Goal: Information Seeking & Learning: Learn about a topic

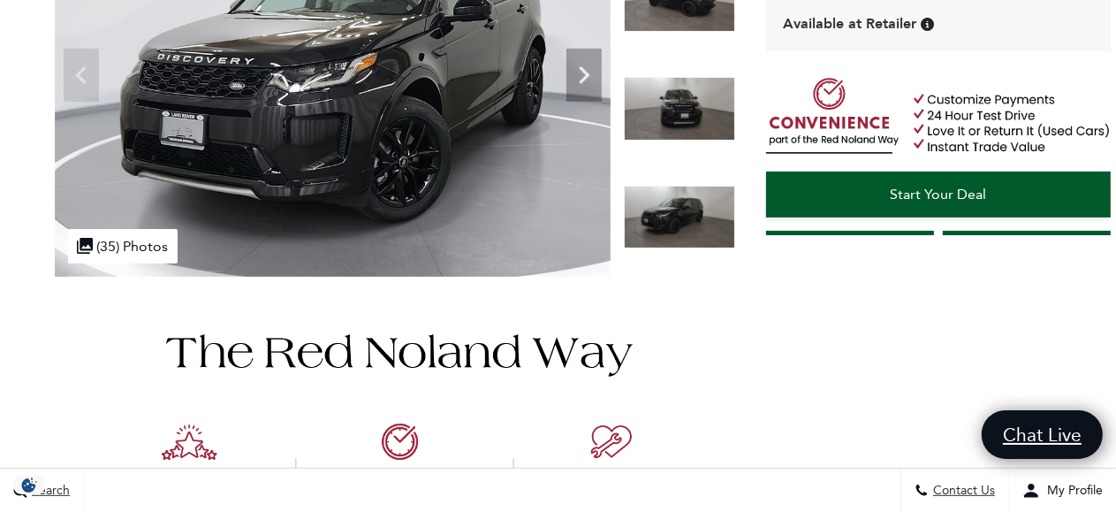
scroll to position [98, 0]
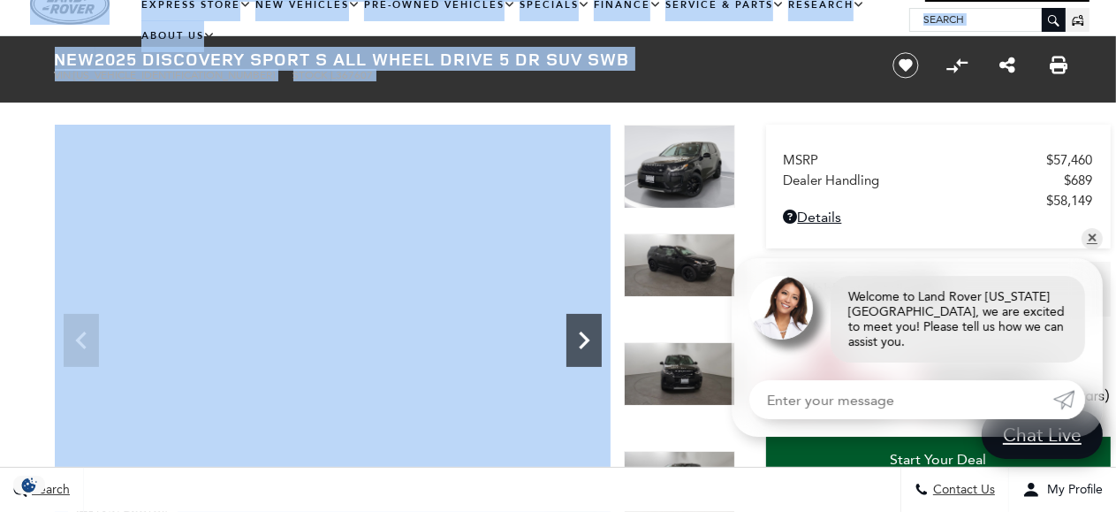
click at [591, 348] on icon "Next" at bounding box center [584, 340] width 35 height 35
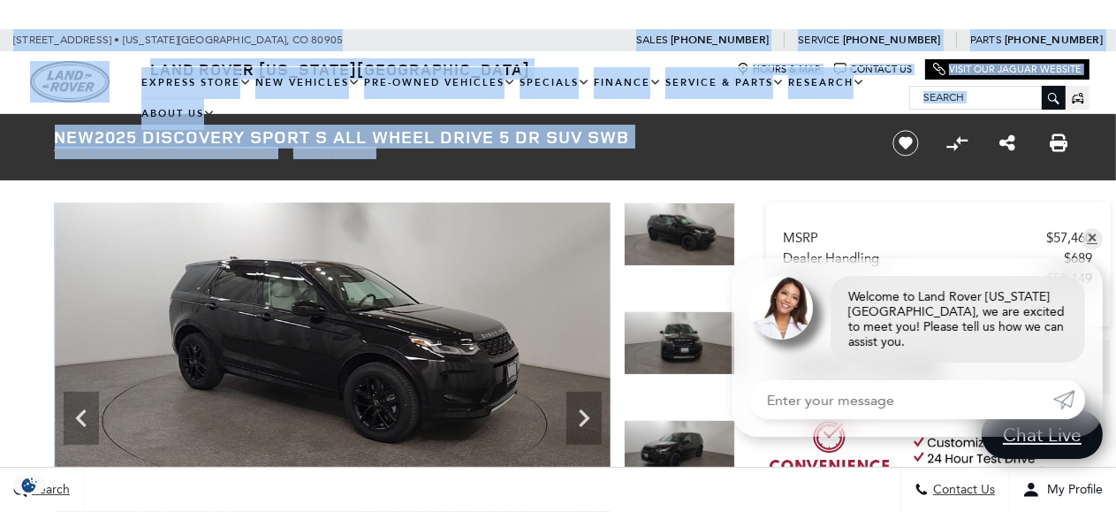
scroll to position [10, 0]
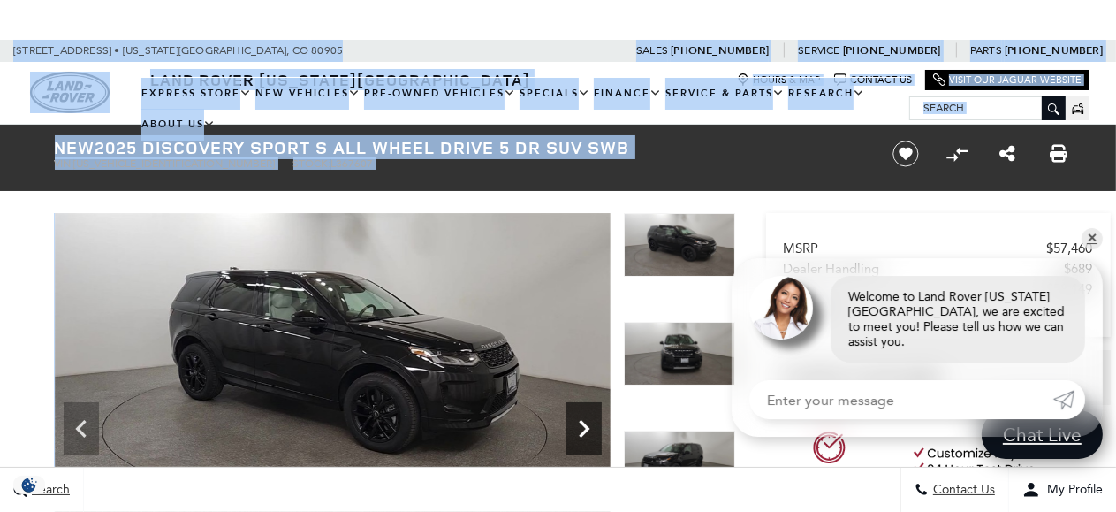
click at [581, 419] on icon "Next" at bounding box center [584, 428] width 35 height 35
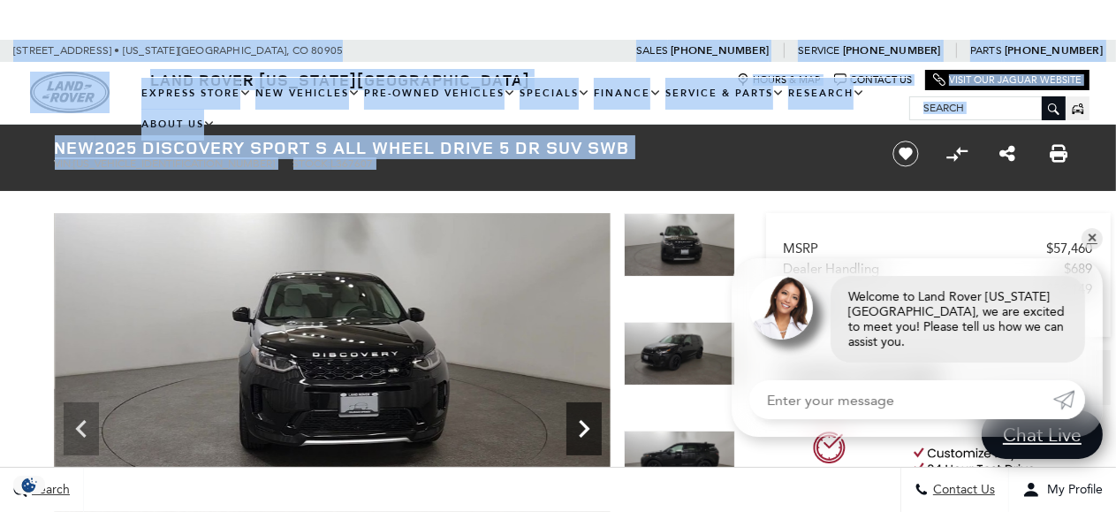
click at [581, 419] on icon "Next" at bounding box center [584, 428] width 35 height 35
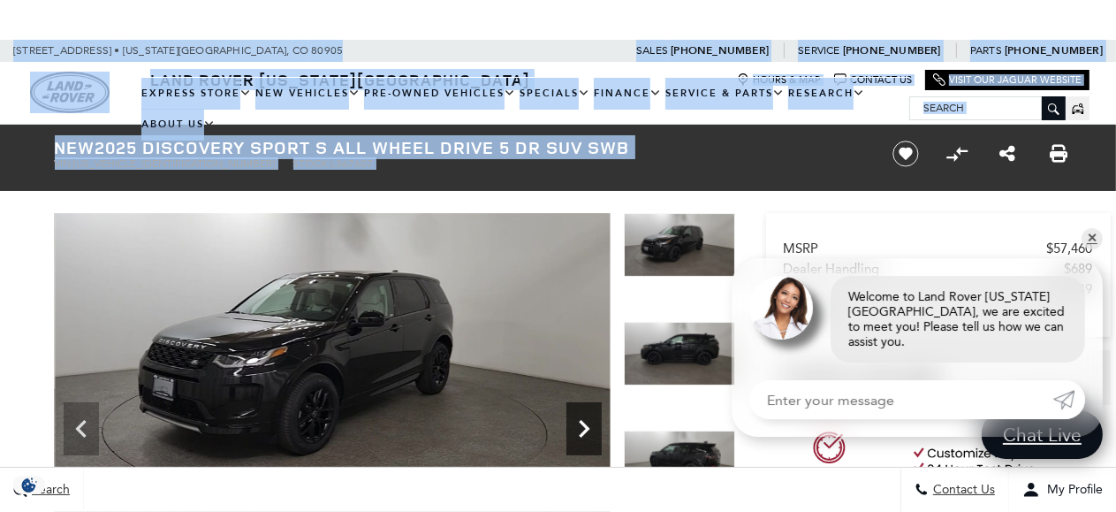
click at [581, 419] on icon "Next" at bounding box center [584, 428] width 35 height 35
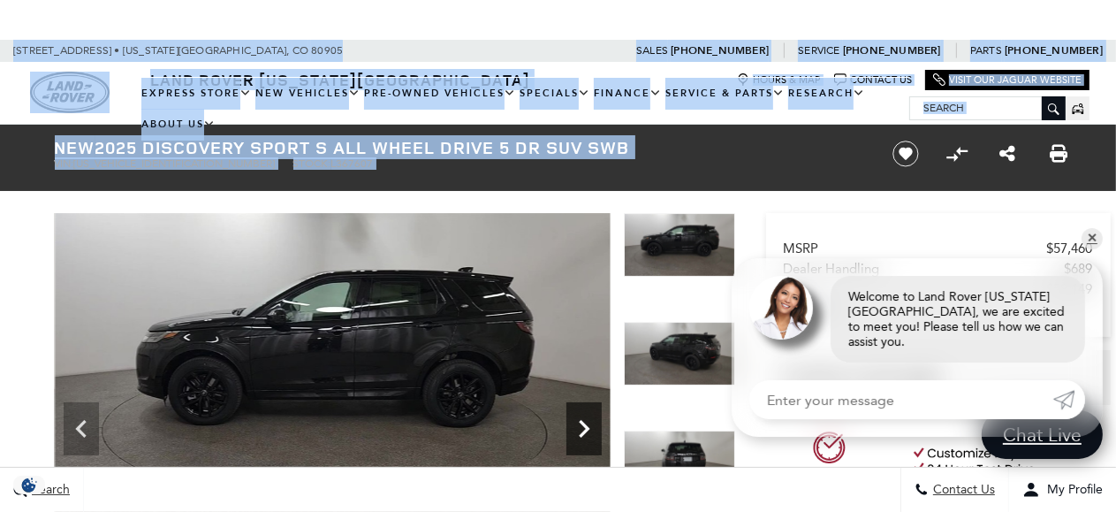
click at [581, 419] on icon "Next" at bounding box center [584, 428] width 35 height 35
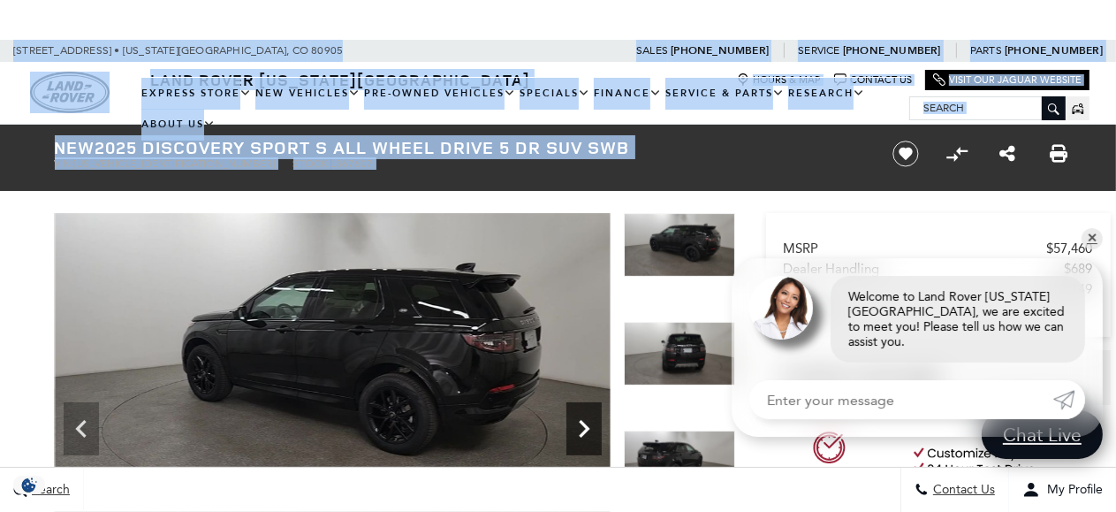
click at [581, 419] on icon "Next" at bounding box center [584, 428] width 35 height 35
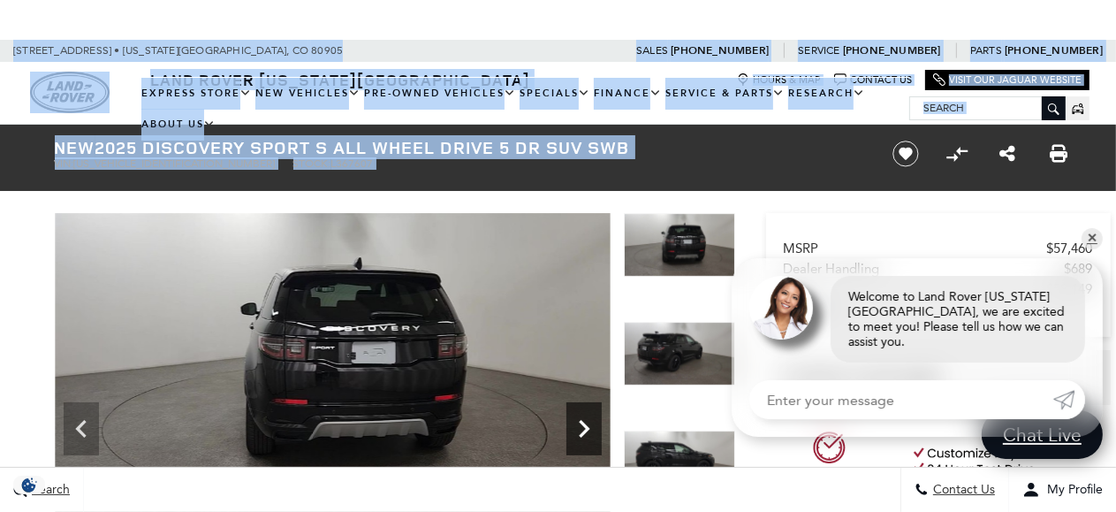
click at [581, 419] on icon "Next" at bounding box center [584, 428] width 35 height 35
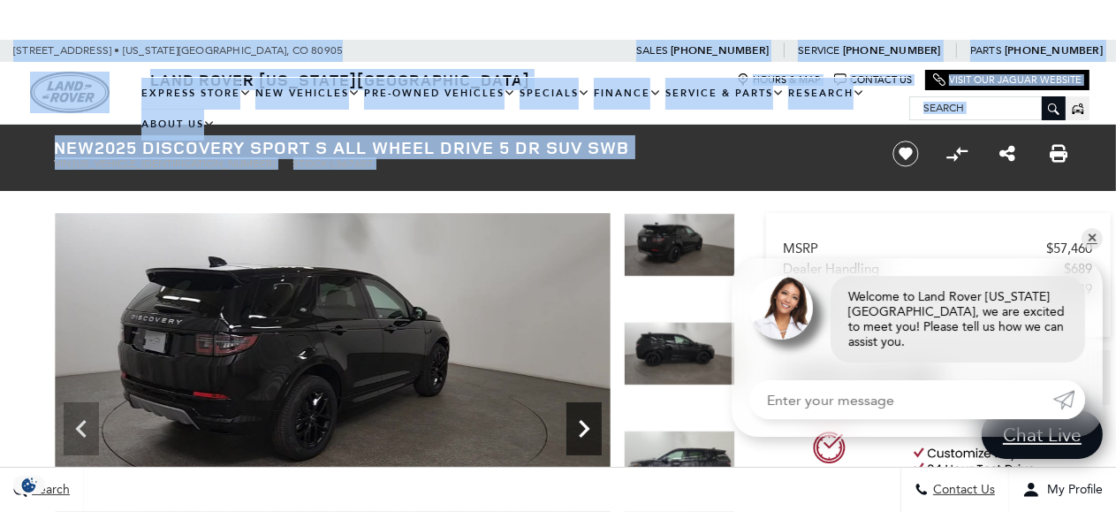
click at [581, 419] on icon "Next" at bounding box center [584, 428] width 35 height 35
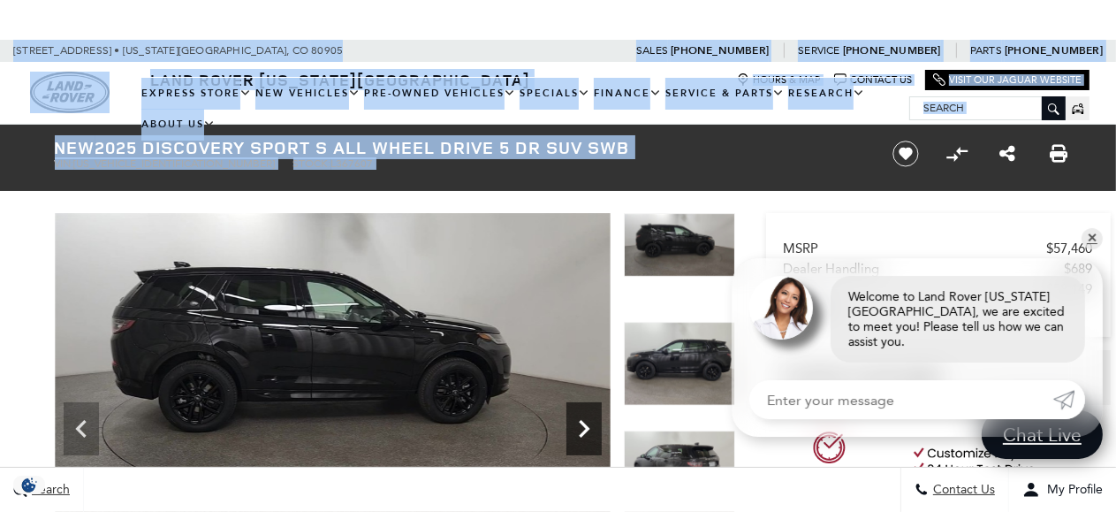
click at [581, 419] on icon "Next" at bounding box center [584, 428] width 35 height 35
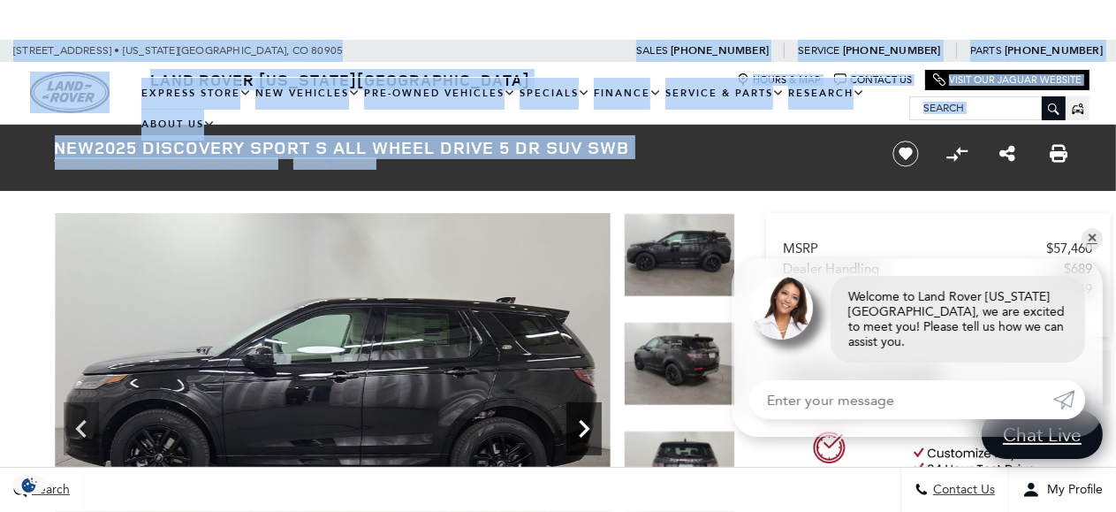
click at [581, 419] on icon "Next" at bounding box center [584, 428] width 35 height 35
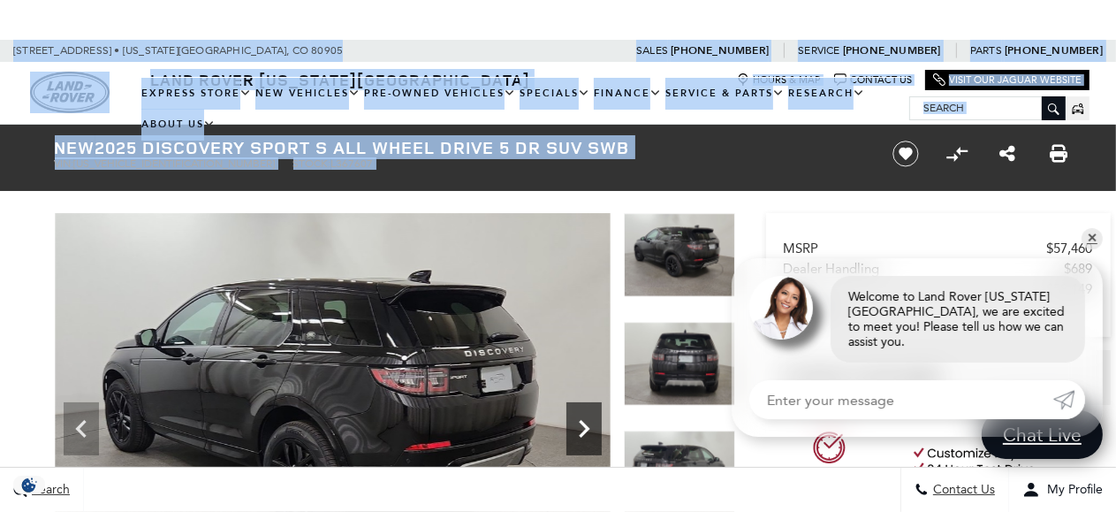
click at [581, 419] on icon "Next" at bounding box center [584, 428] width 35 height 35
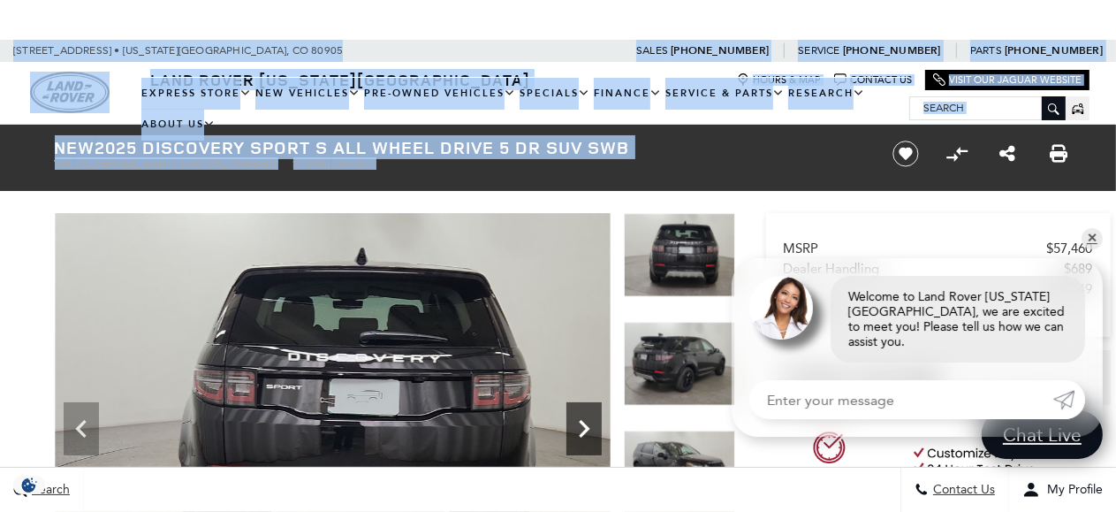
click at [581, 419] on icon "Next" at bounding box center [584, 428] width 35 height 35
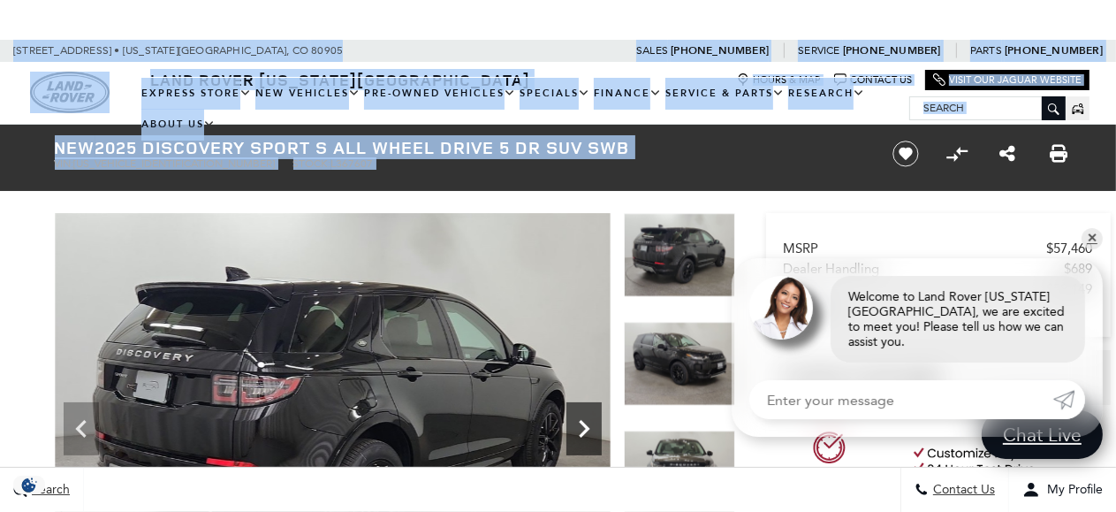
click at [581, 419] on icon "Next" at bounding box center [584, 428] width 35 height 35
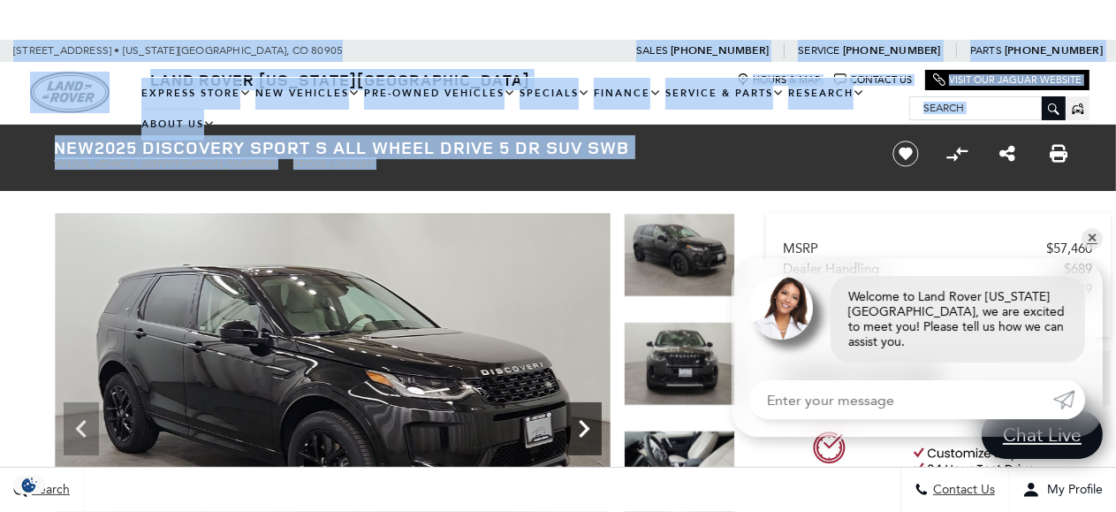
click at [581, 419] on icon "Next" at bounding box center [584, 428] width 35 height 35
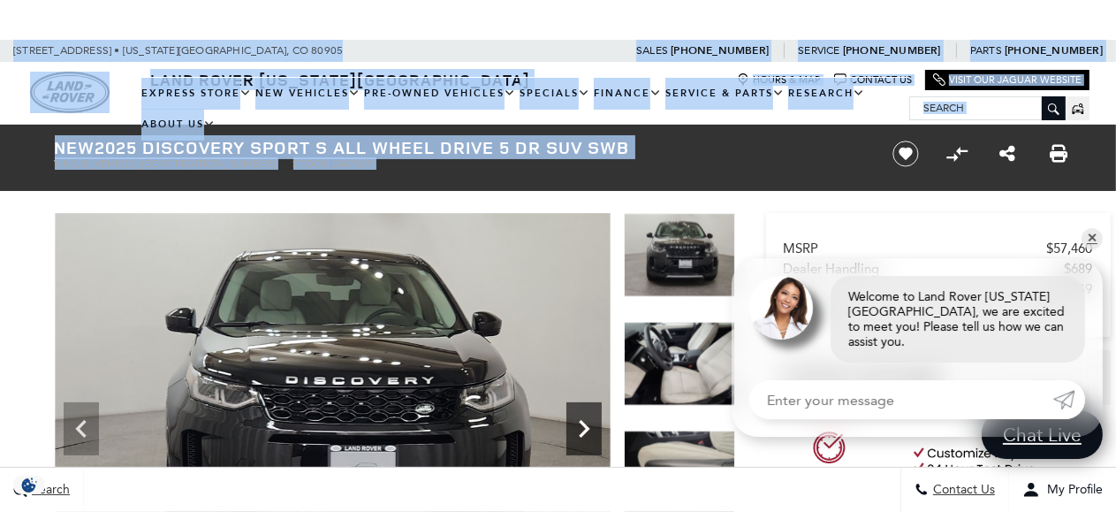
click at [581, 419] on icon "Next" at bounding box center [584, 428] width 35 height 35
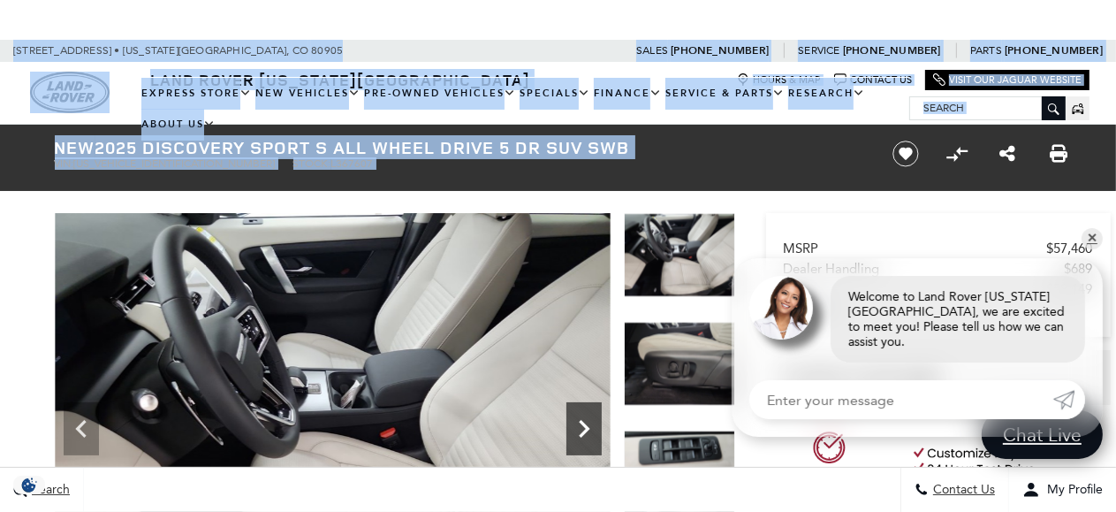
click at [581, 419] on icon "Next" at bounding box center [584, 428] width 35 height 35
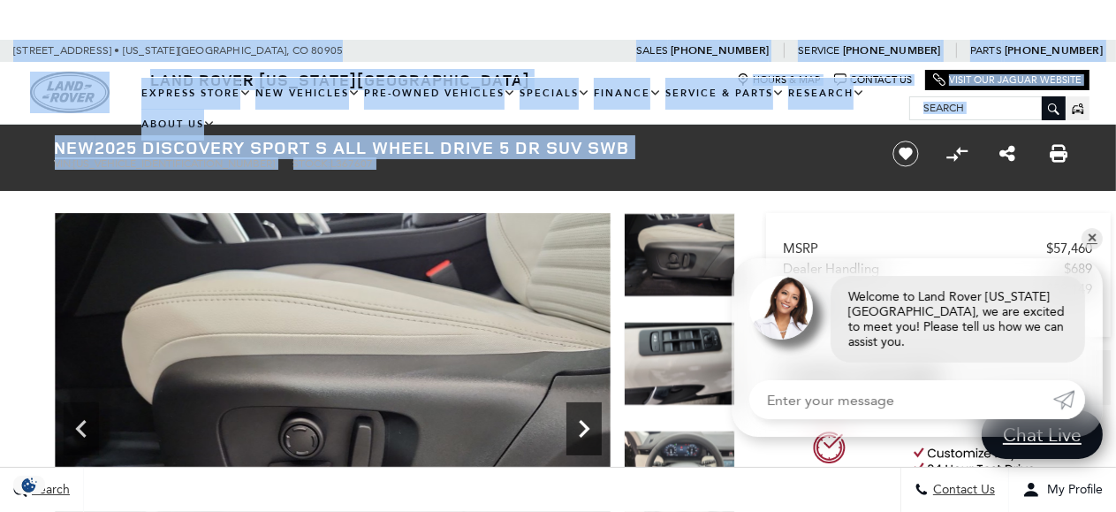
click at [581, 419] on icon "Next" at bounding box center [584, 428] width 35 height 35
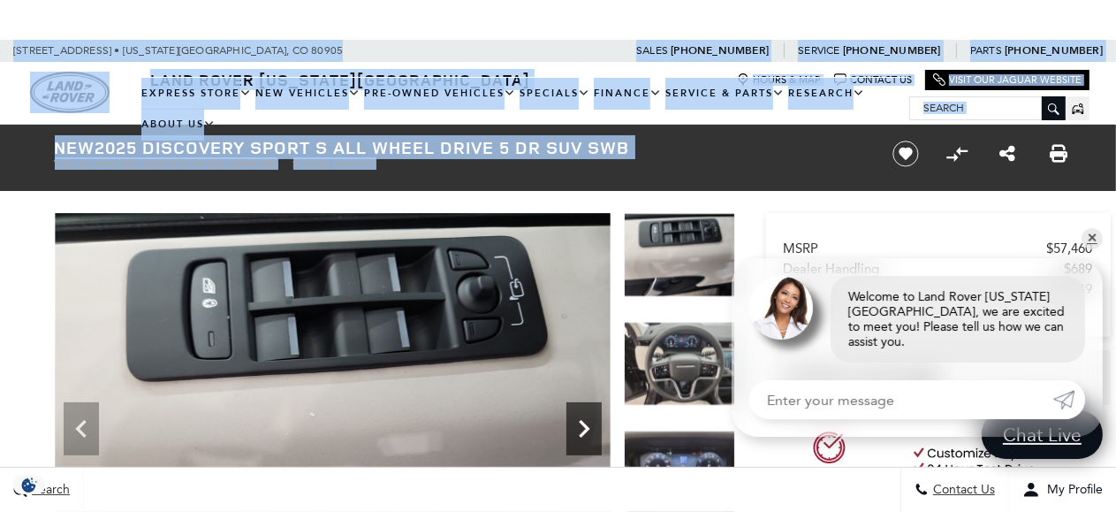
click at [581, 419] on icon "Next" at bounding box center [584, 428] width 35 height 35
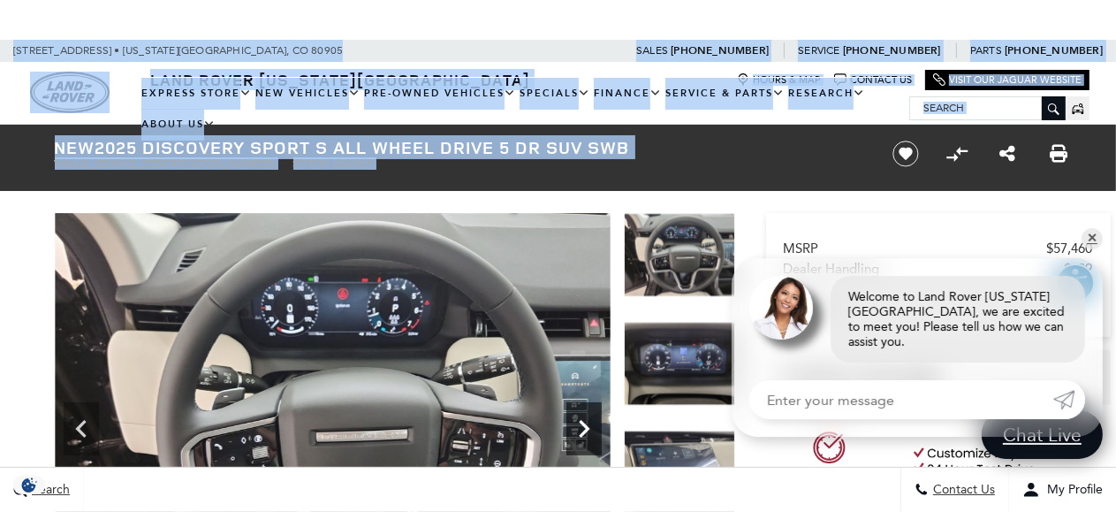
click at [581, 419] on icon "Next" at bounding box center [584, 428] width 35 height 35
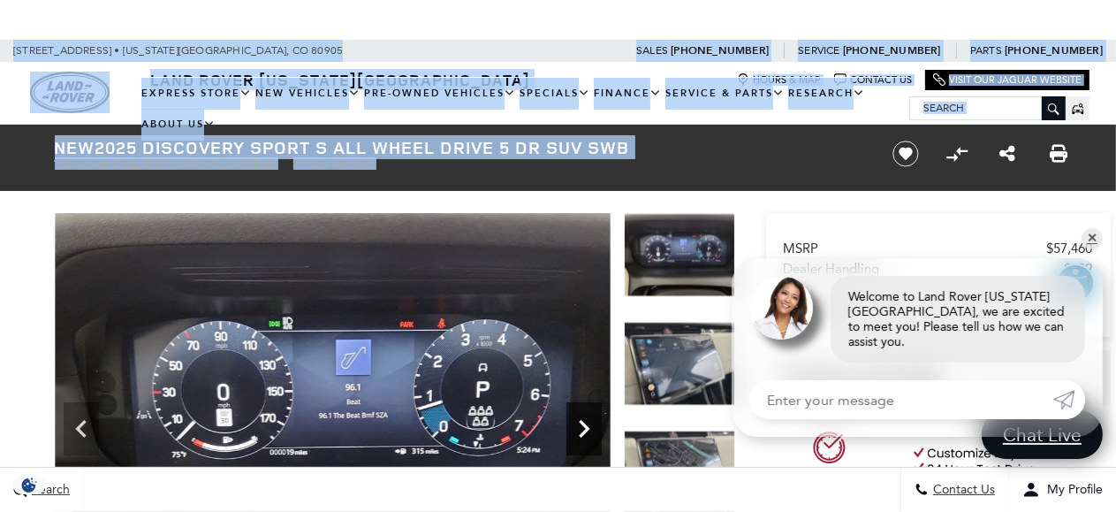
click at [581, 419] on icon "Next" at bounding box center [584, 428] width 35 height 35
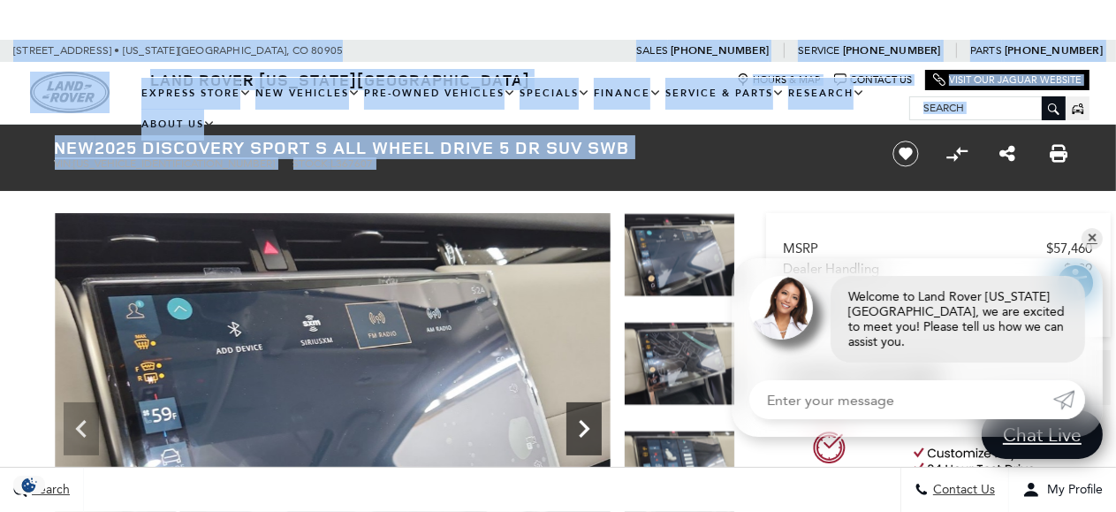
click at [581, 419] on icon "Next" at bounding box center [584, 428] width 35 height 35
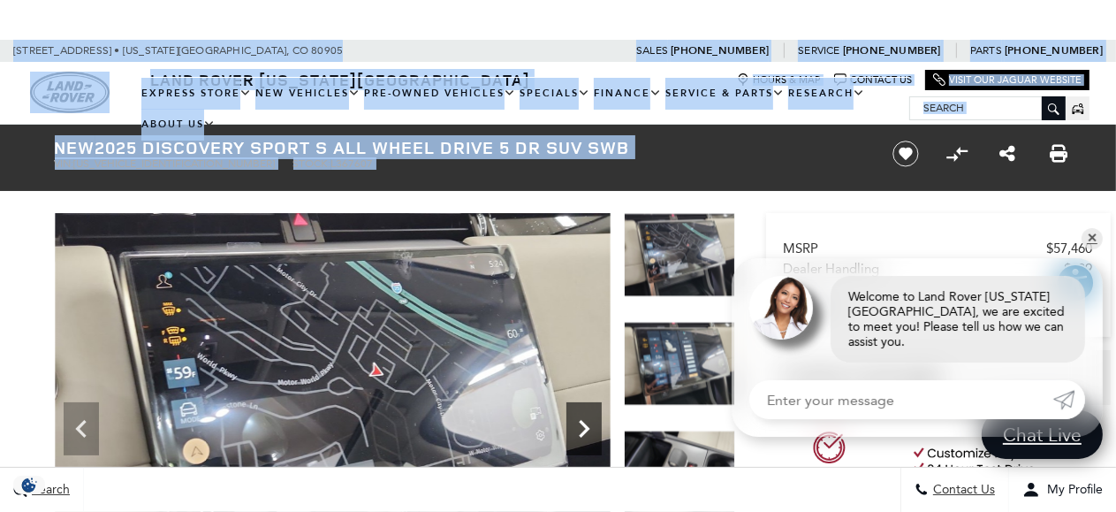
click at [581, 419] on icon "Next" at bounding box center [584, 428] width 35 height 35
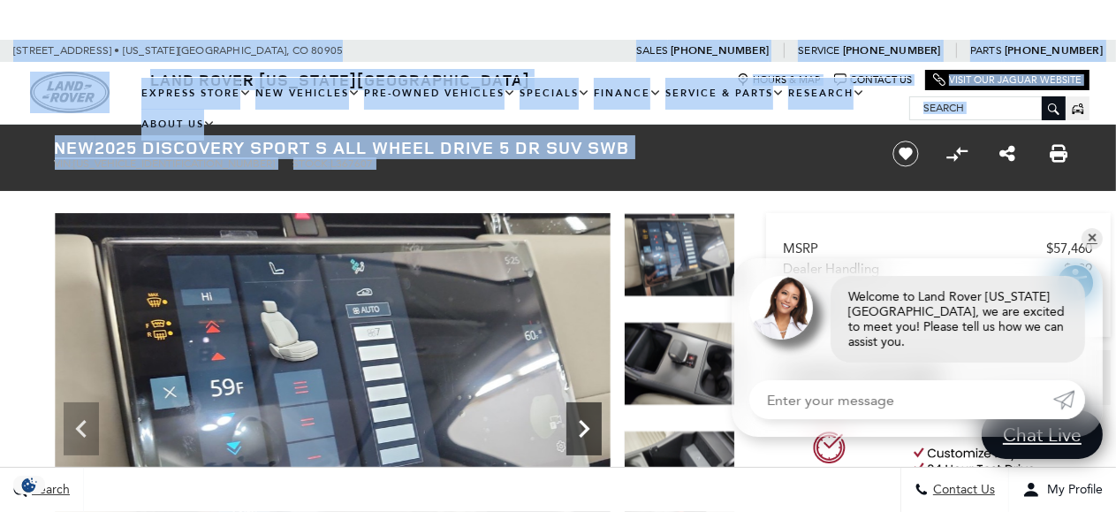
click at [581, 419] on icon "Next" at bounding box center [584, 428] width 35 height 35
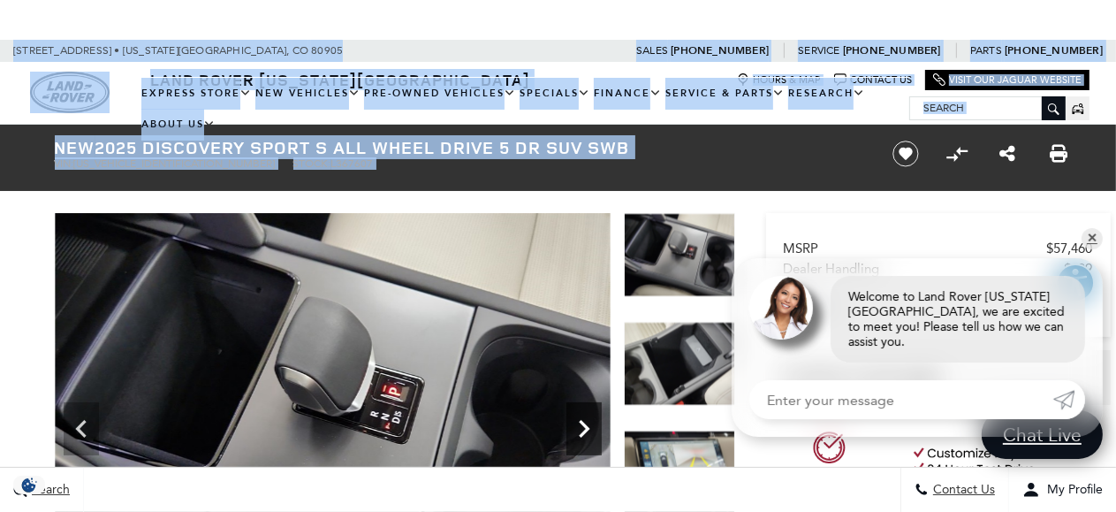
click at [581, 419] on icon "Next" at bounding box center [584, 428] width 35 height 35
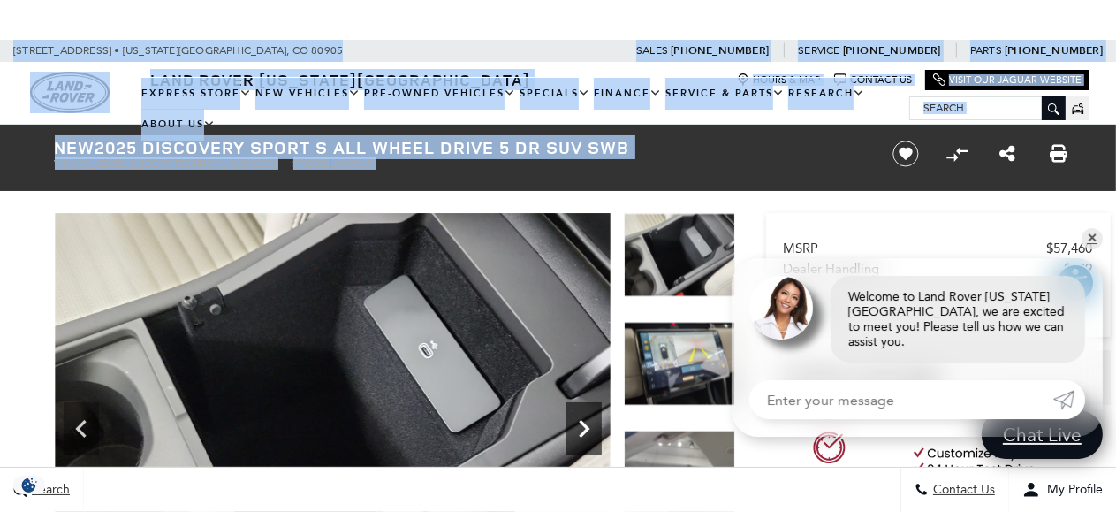
click at [581, 419] on icon "Next" at bounding box center [584, 428] width 35 height 35
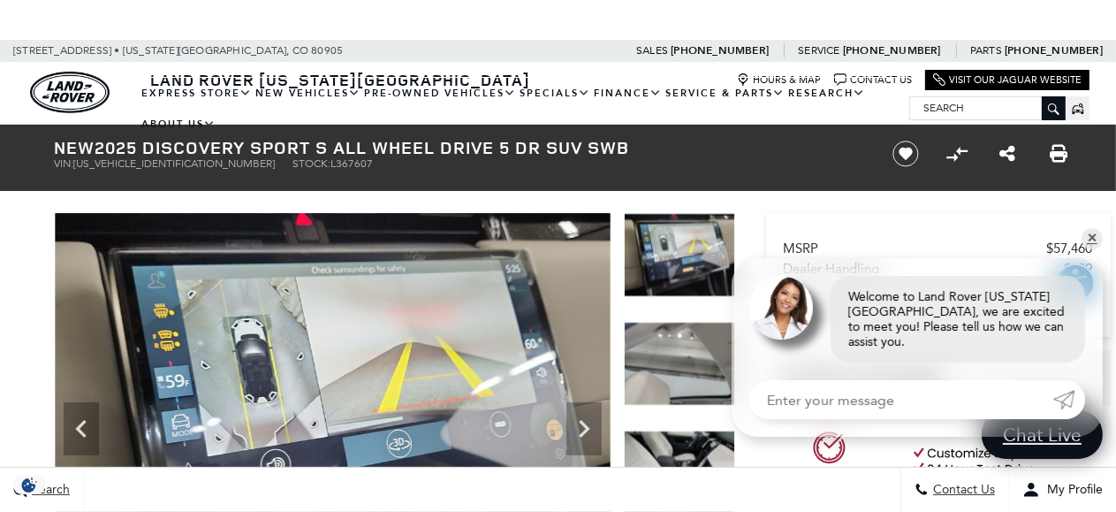
click at [398, 27] on span "Lock in up to $7,500 EV Savings by [DATE]." at bounding box center [399, 25] width 369 height 26
